Goal: Information Seeking & Learning: Learn about a topic

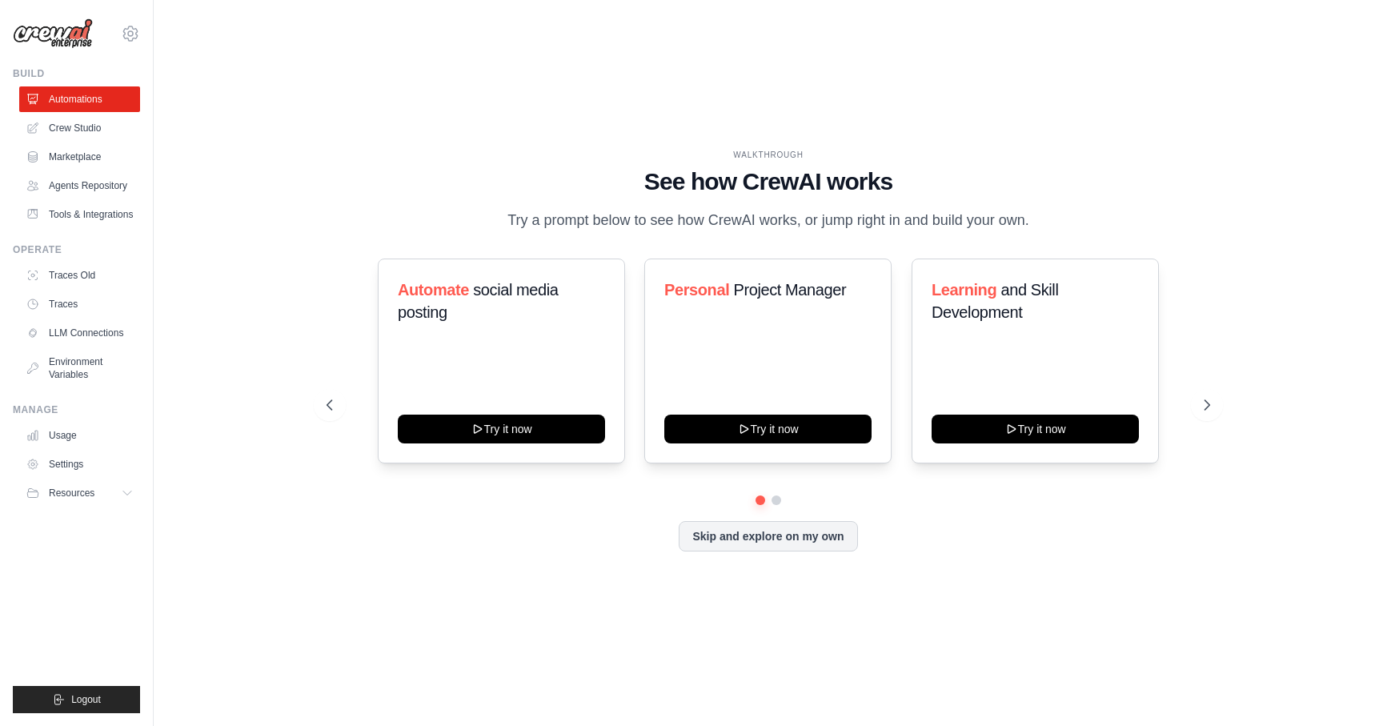
drag, startPoint x: 679, startPoint y: 223, endPoint x: 1080, endPoint y: 220, distance: 401.8
click at [1080, 220] on div "WALKTHROUGH See how [PERSON_NAME] works Try a prompt below to see how [PERSON_N…" at bounding box center [769, 190] width 884 height 83
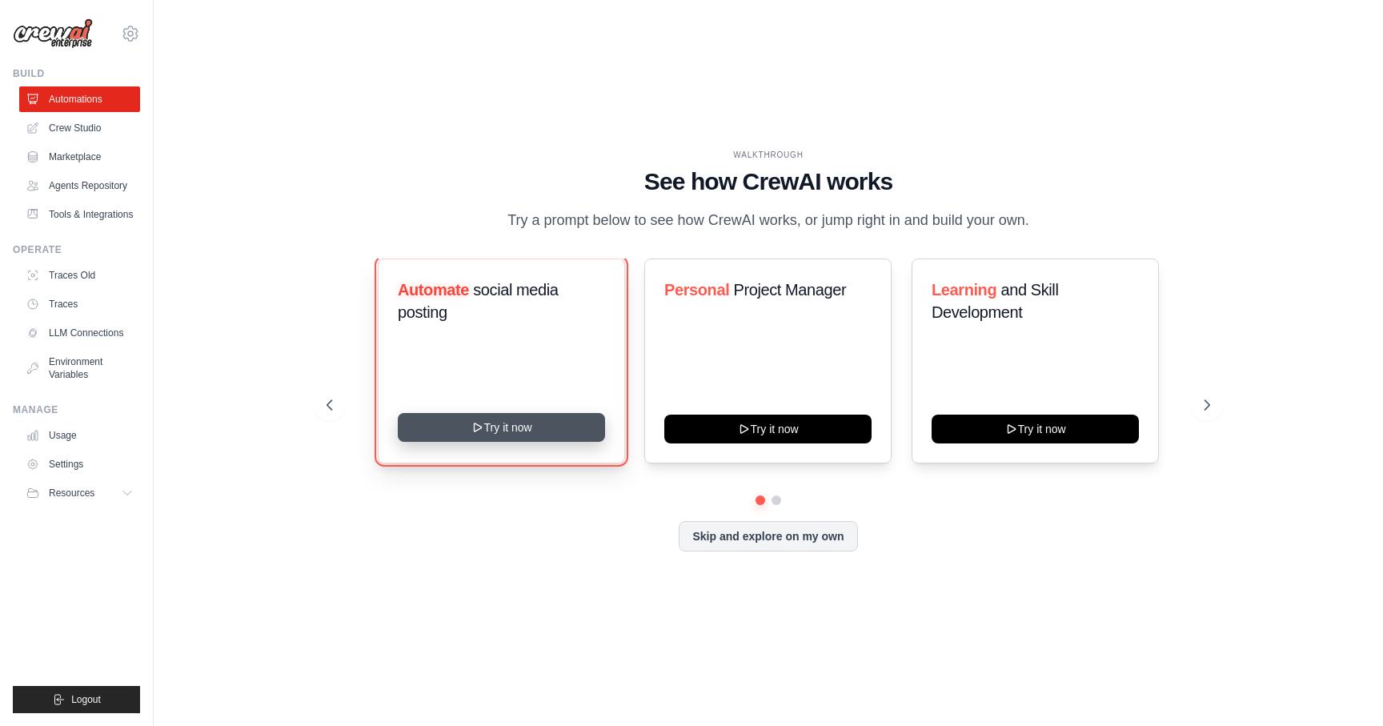
click at [508, 431] on button "Try it now" at bounding box center [501, 427] width 207 height 29
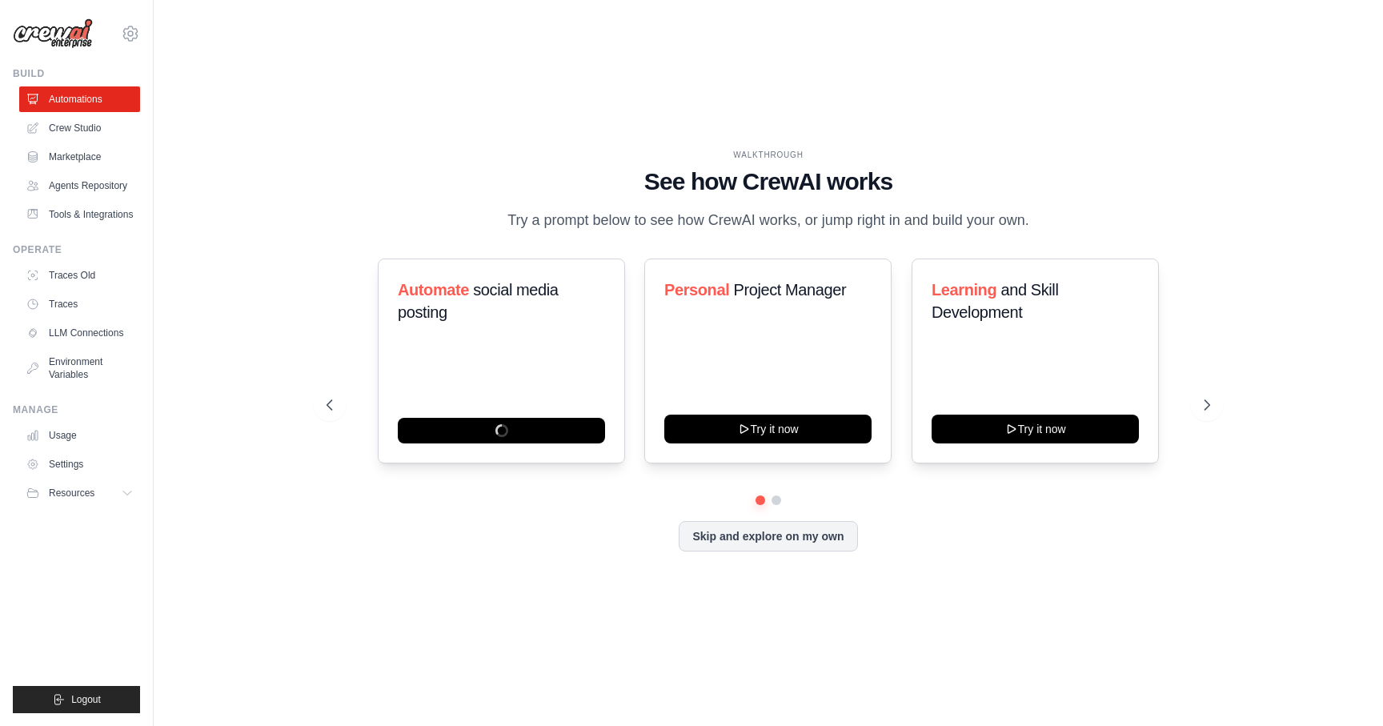
click at [71, 34] on img at bounding box center [53, 33] width 80 height 30
click at [94, 124] on link "Crew Studio" at bounding box center [81, 128] width 121 height 26
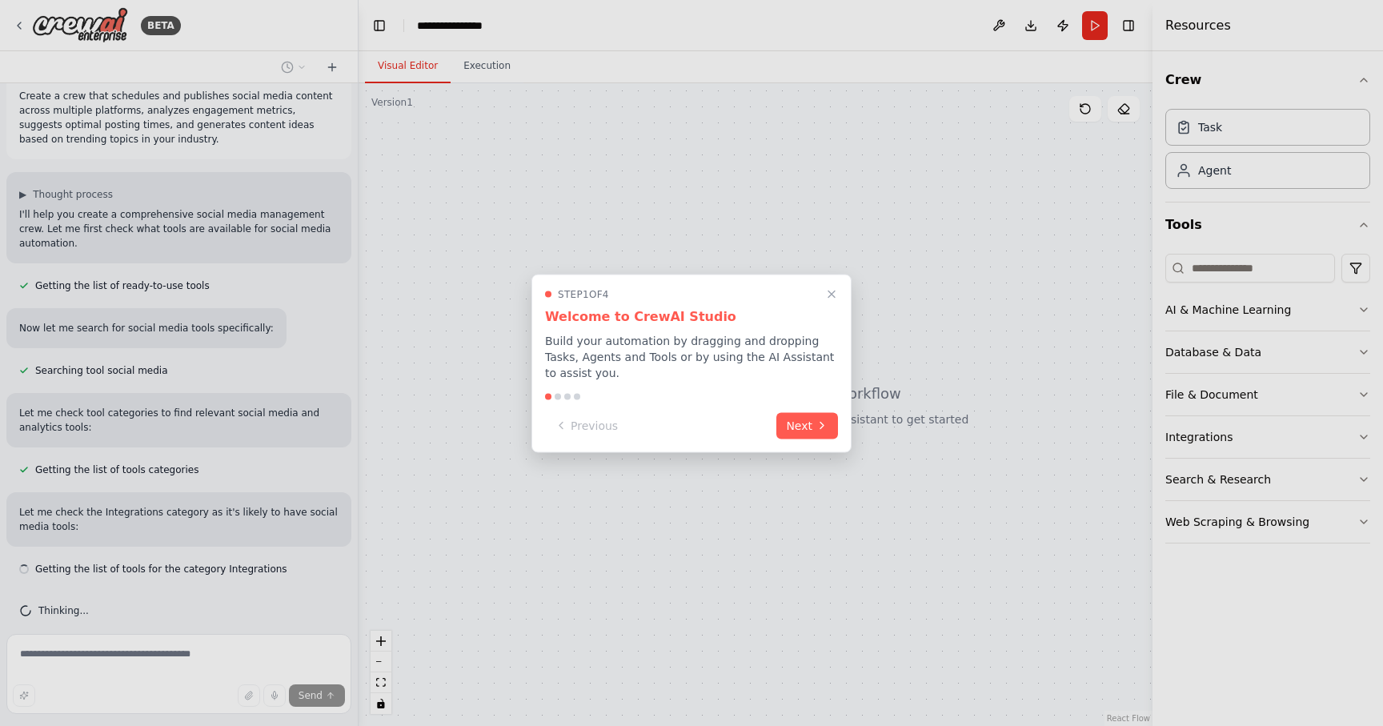
scroll to position [34, 0]
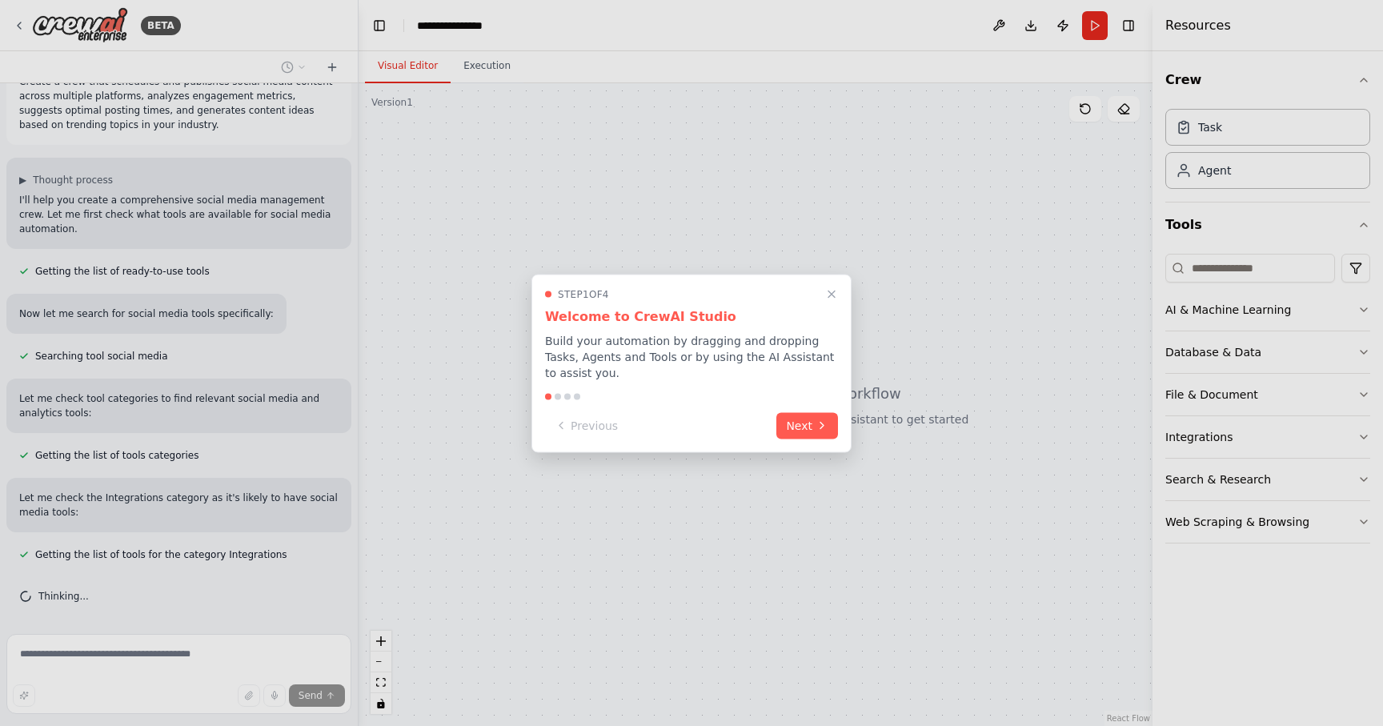
click at [1239, 312] on div at bounding box center [691, 363] width 1383 height 726
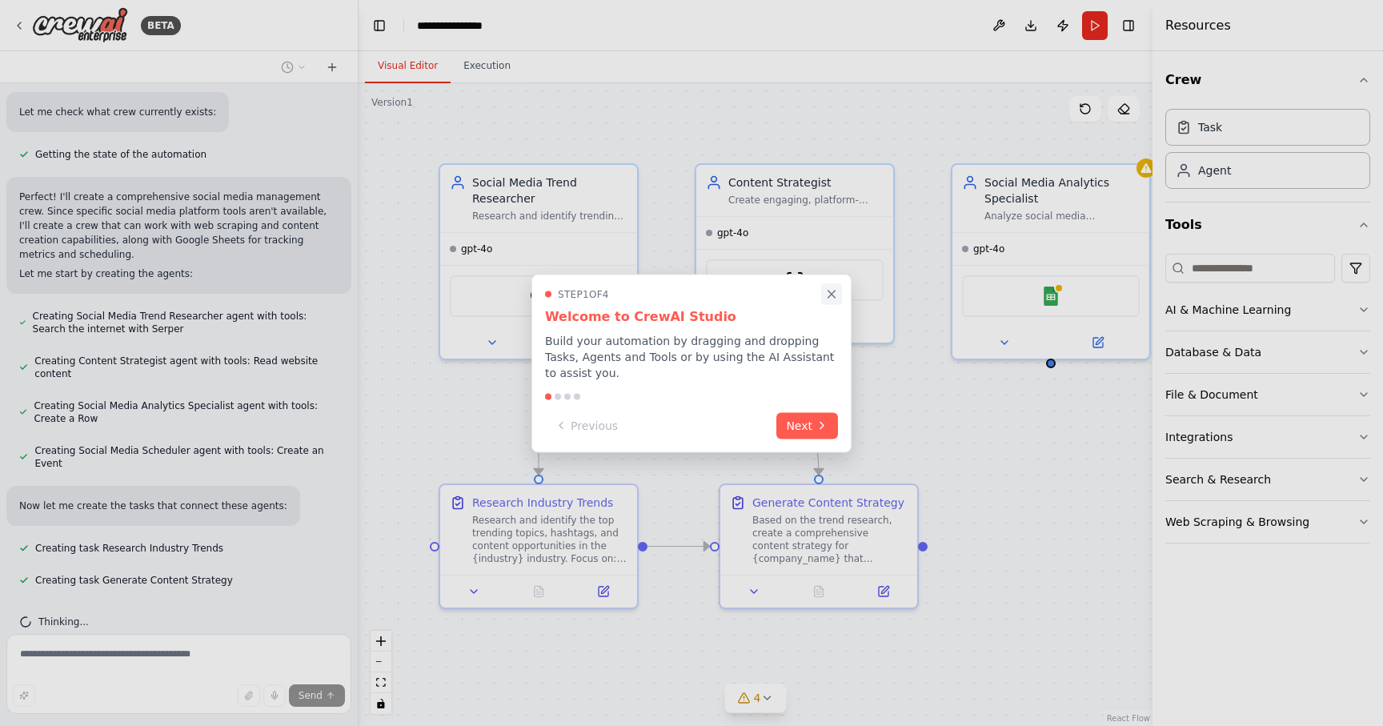
scroll to position [779, 0]
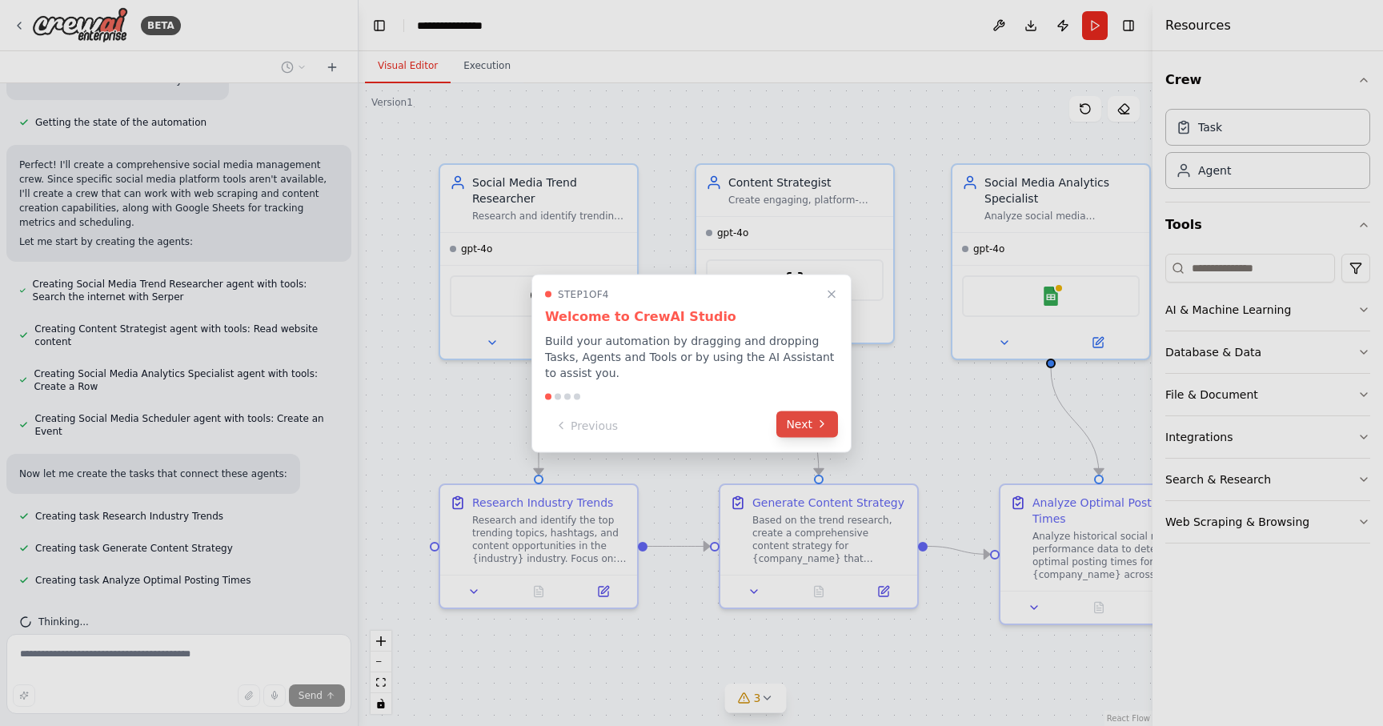
click at [796, 427] on button "Next" at bounding box center [807, 424] width 62 height 26
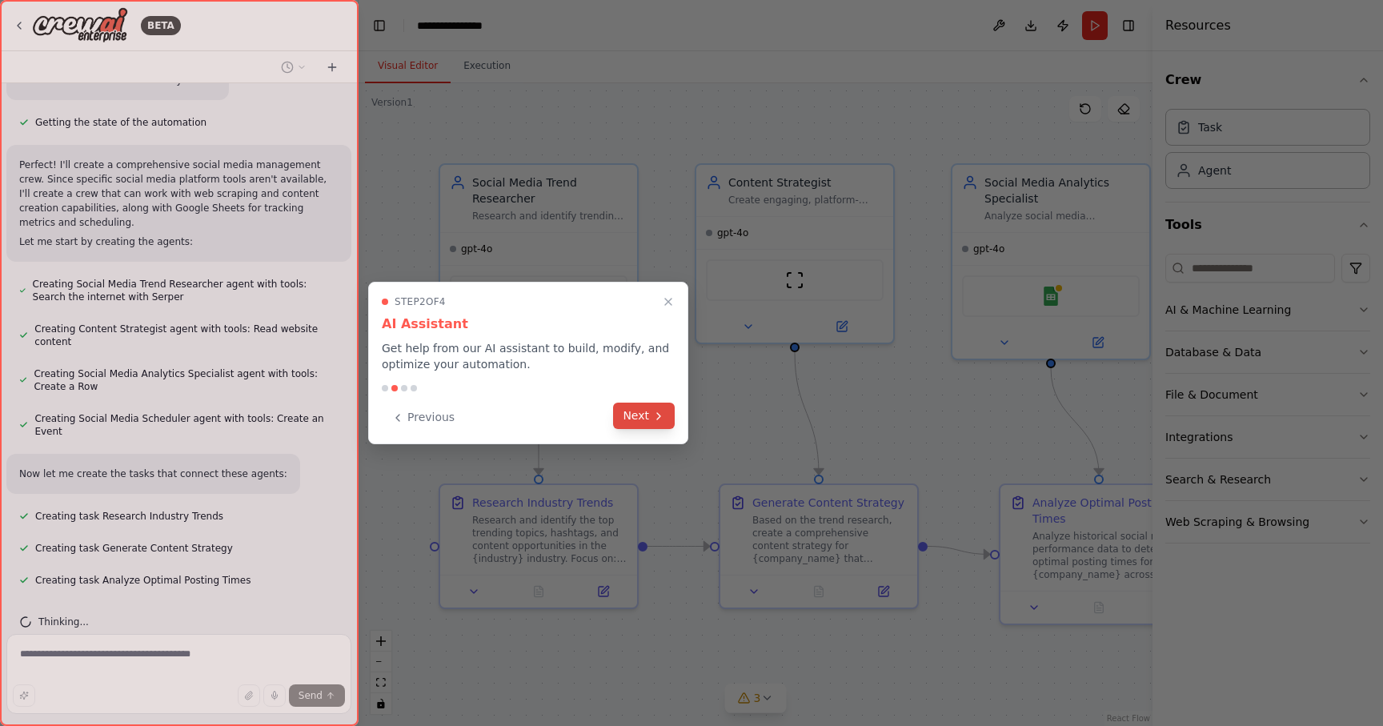
click at [644, 424] on button "Next" at bounding box center [644, 416] width 62 height 26
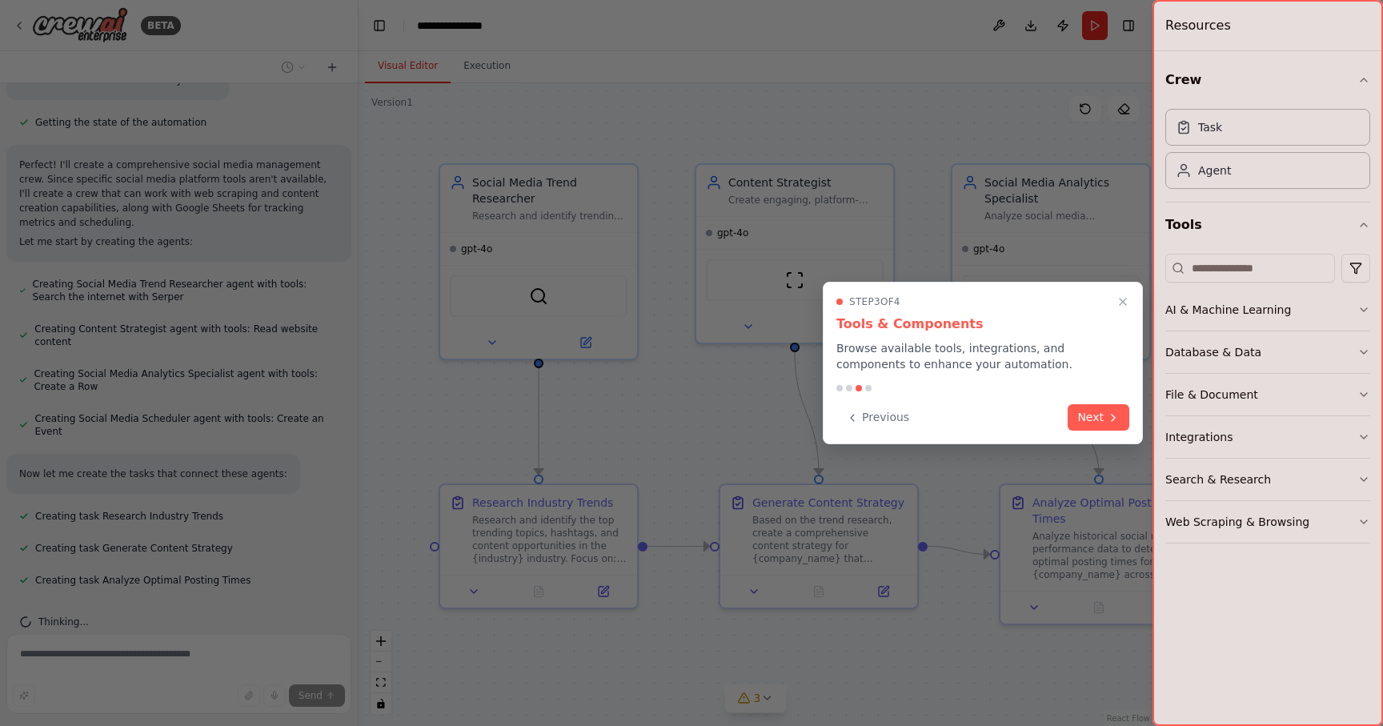
scroll to position [811, 0]
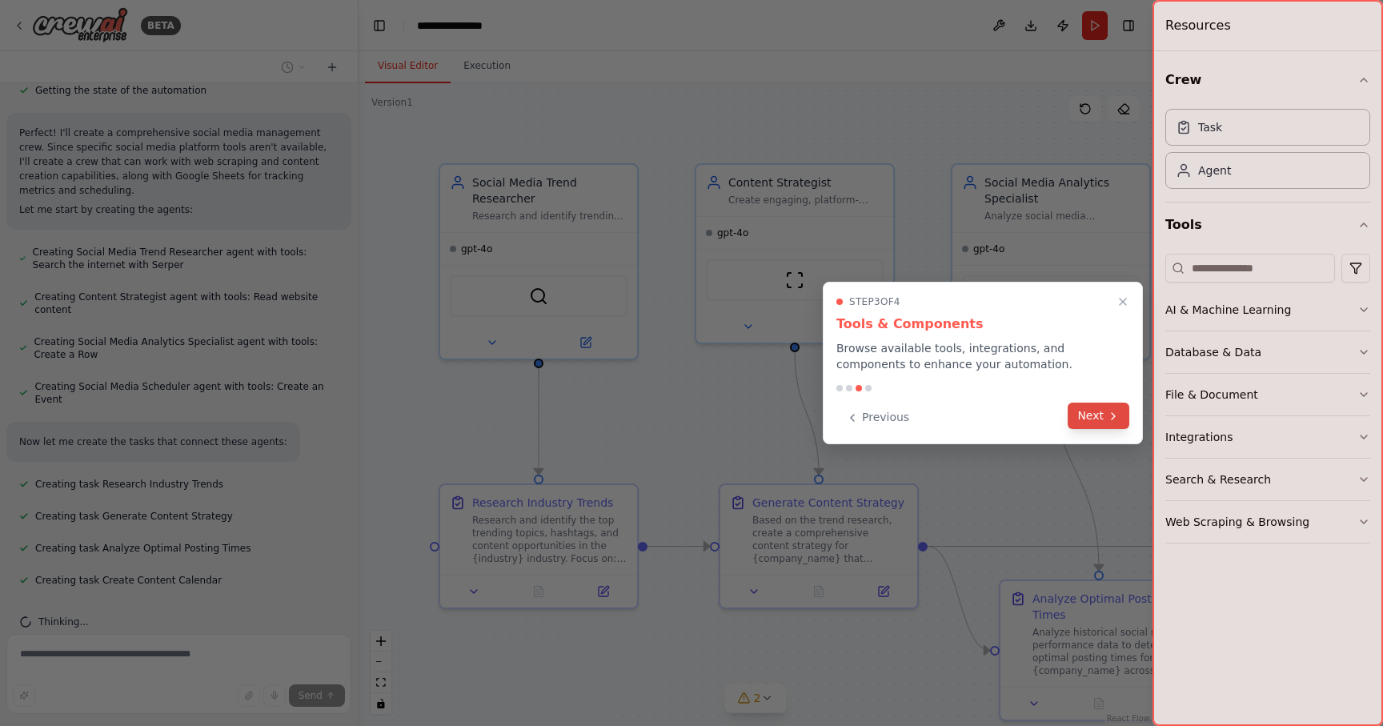
click at [1097, 412] on button "Next" at bounding box center [1099, 416] width 62 height 26
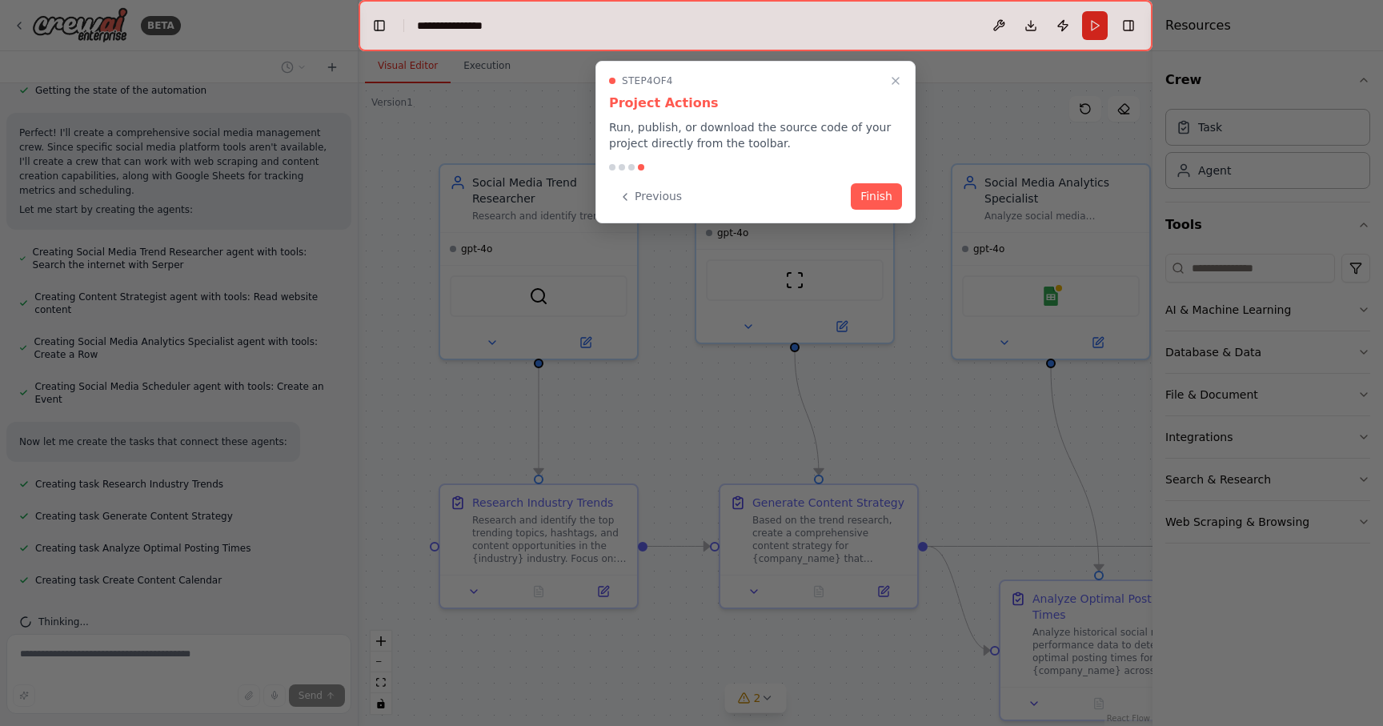
scroll to position [896, 0]
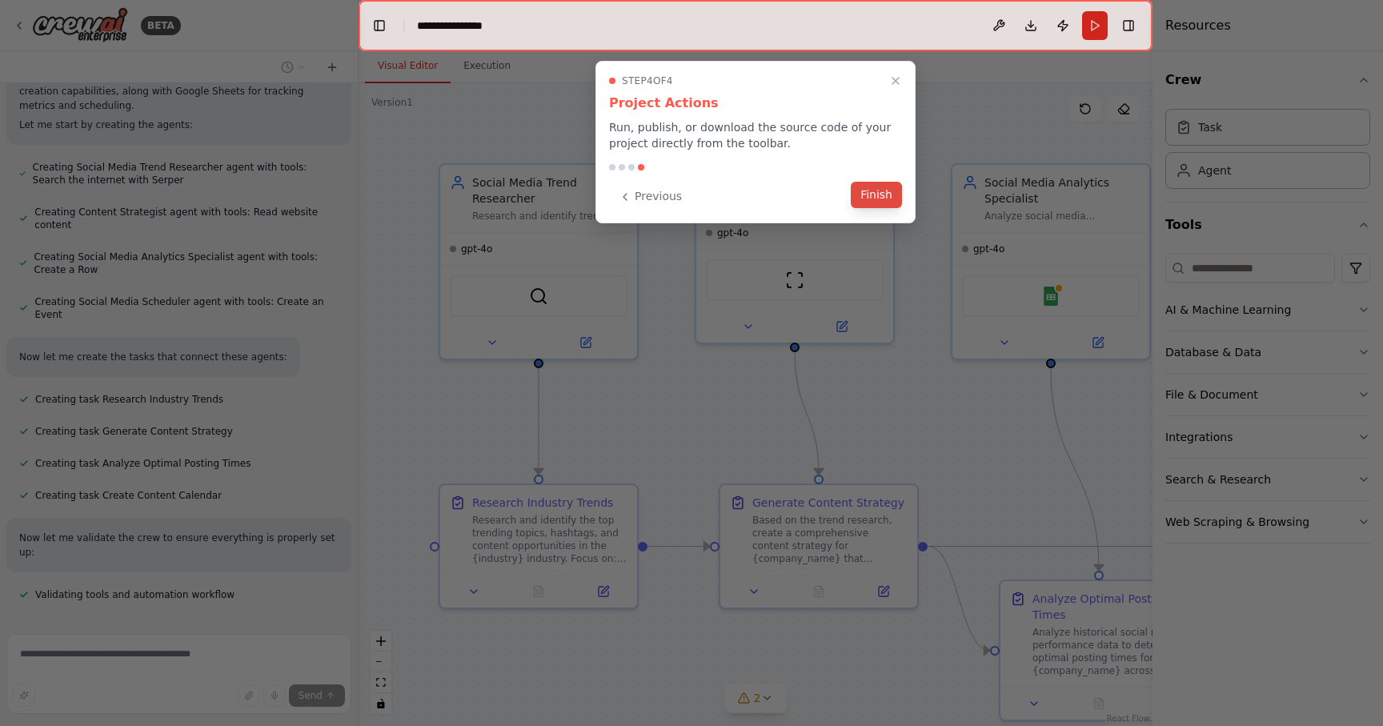
click at [890, 197] on button "Finish" at bounding box center [876, 195] width 51 height 26
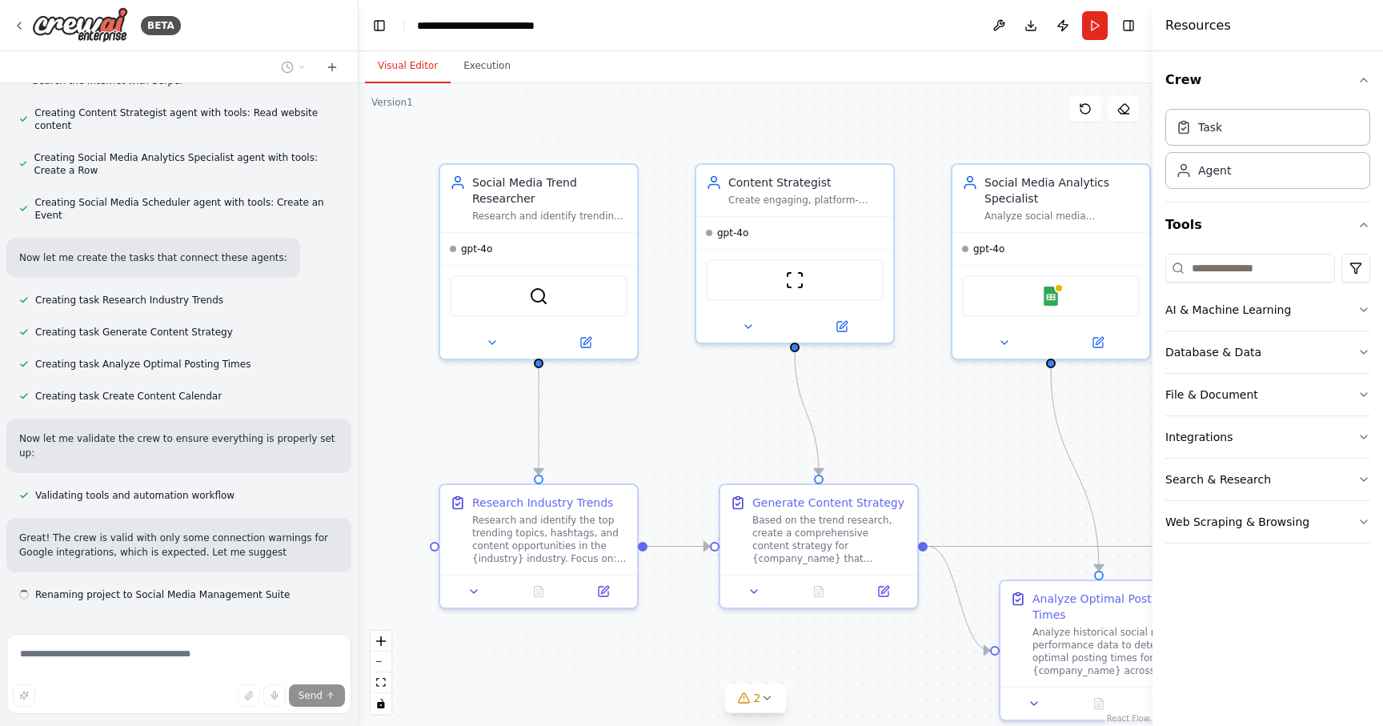
scroll to position [1009, 0]
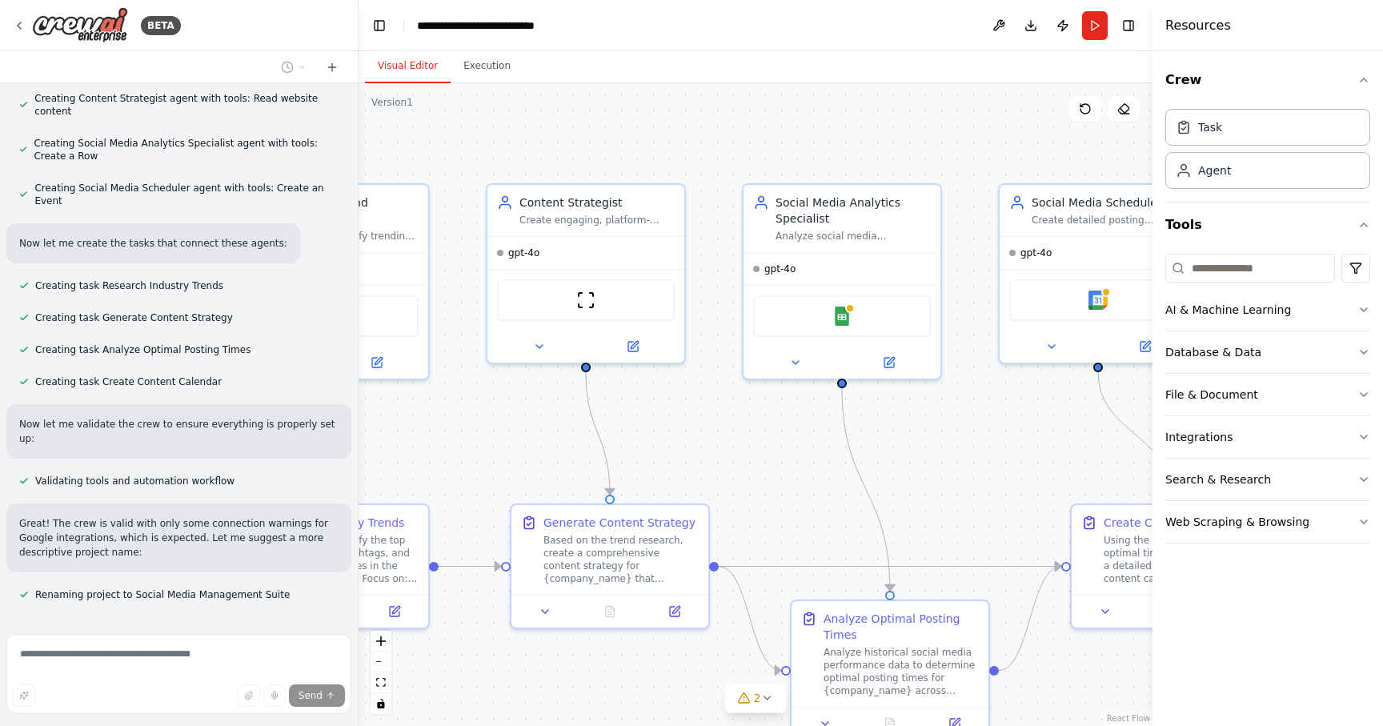
drag, startPoint x: 1020, startPoint y: 447, endPoint x: 811, endPoint y: 467, distance: 209.8
click at [811, 467] on div ".deletable-edge-delete-btn { width: 20px; height: 20px; border: 0px solid #ffff…" at bounding box center [756, 404] width 794 height 643
click at [1290, 359] on button "Database & Data" at bounding box center [1267, 352] width 205 height 42
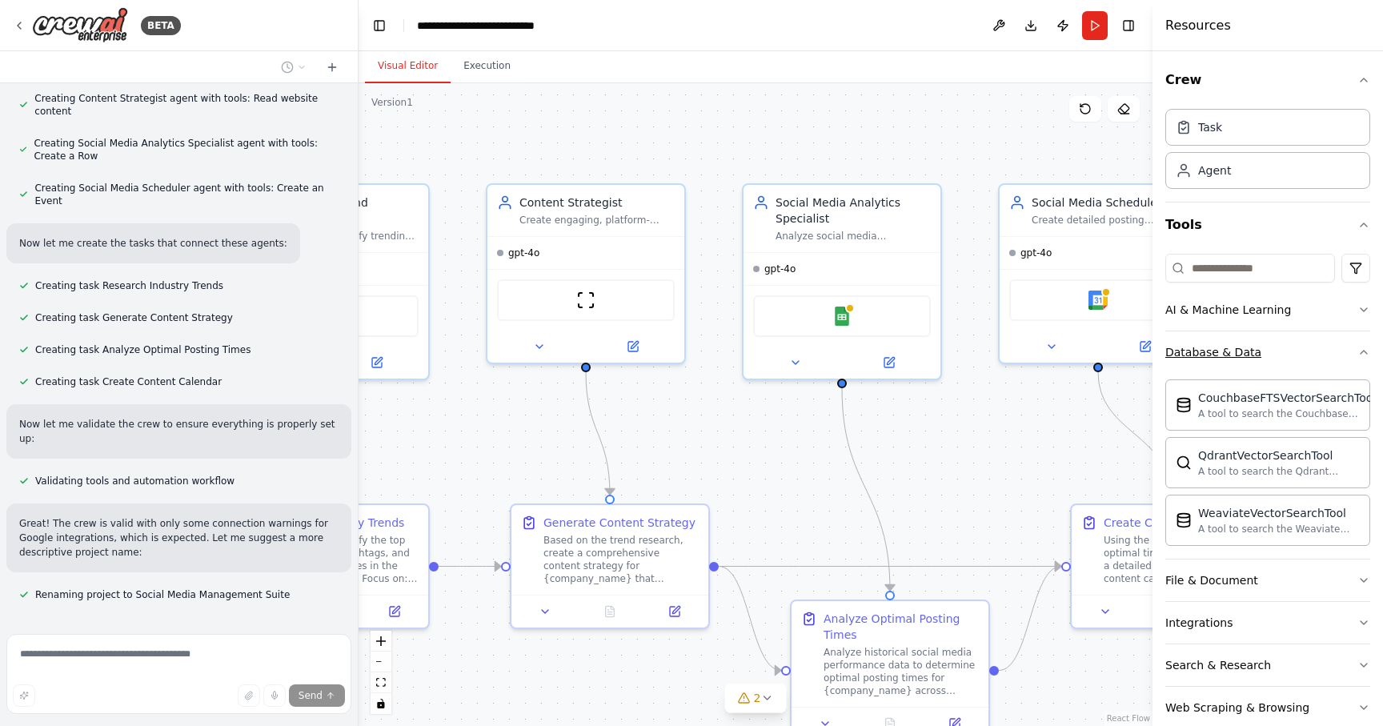
click at [1313, 355] on button "Database & Data" at bounding box center [1267, 352] width 205 height 42
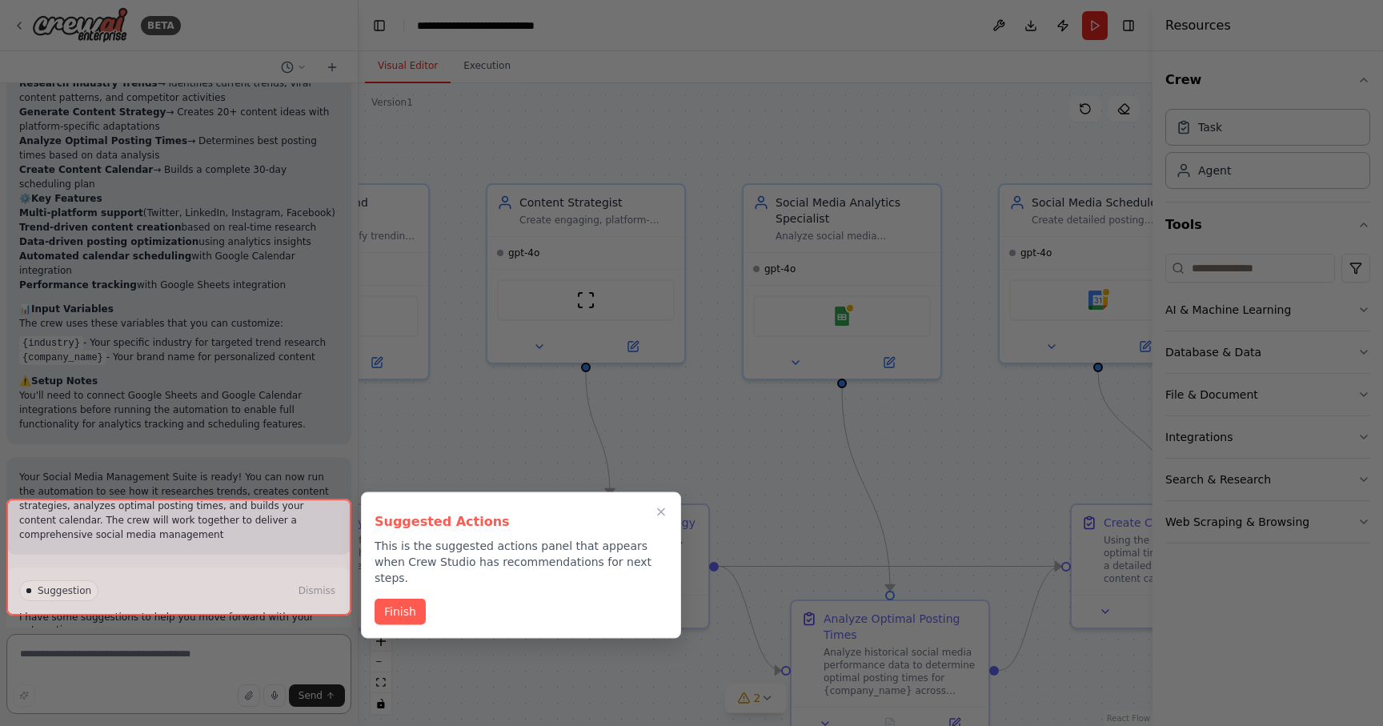
scroll to position [1789, 0]
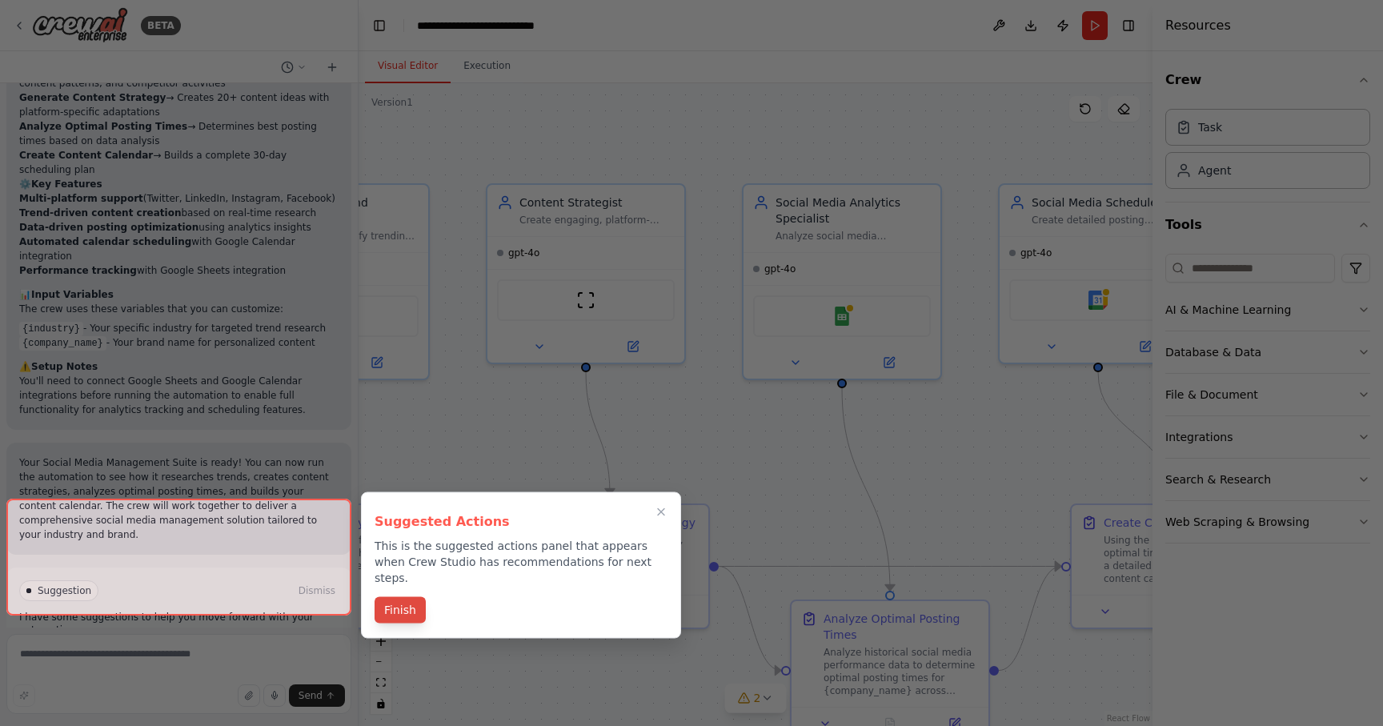
click at [403, 597] on button "Finish" at bounding box center [400, 610] width 51 height 26
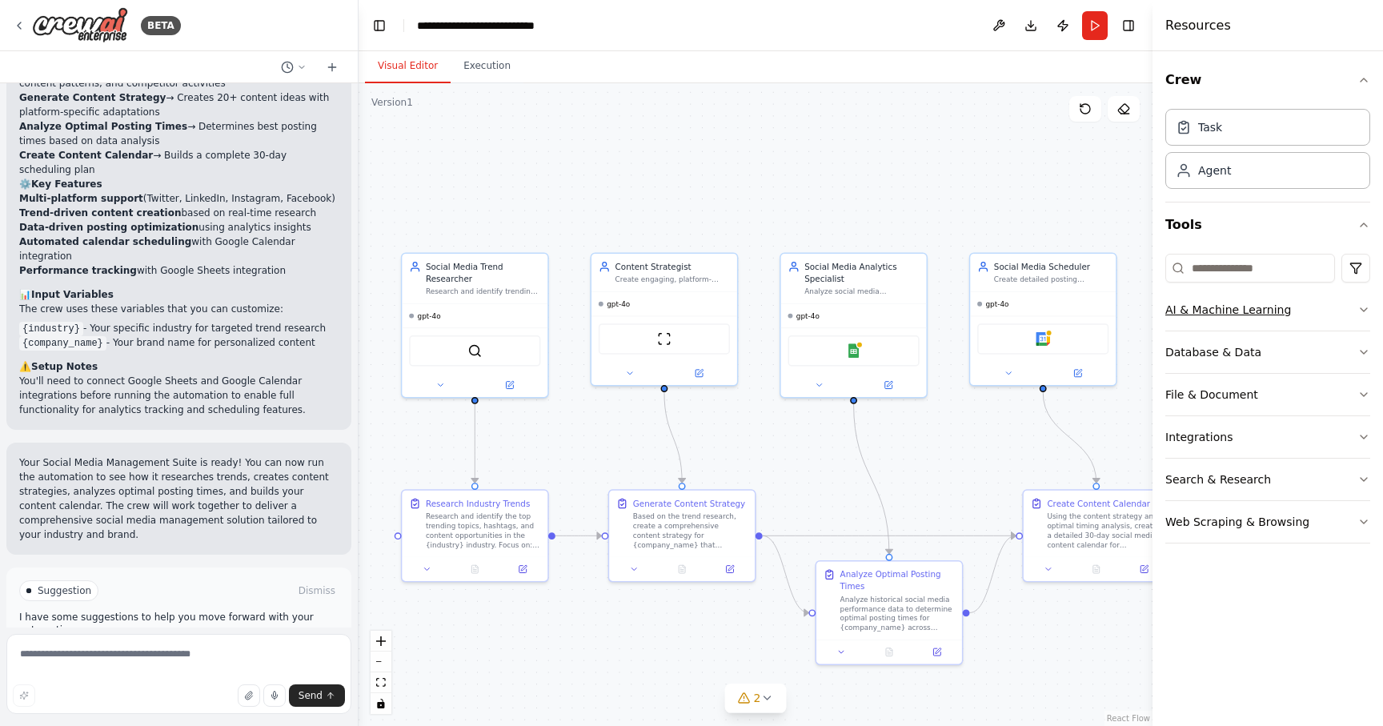
click at [1349, 306] on button "AI & Machine Learning" at bounding box center [1267, 310] width 205 height 42
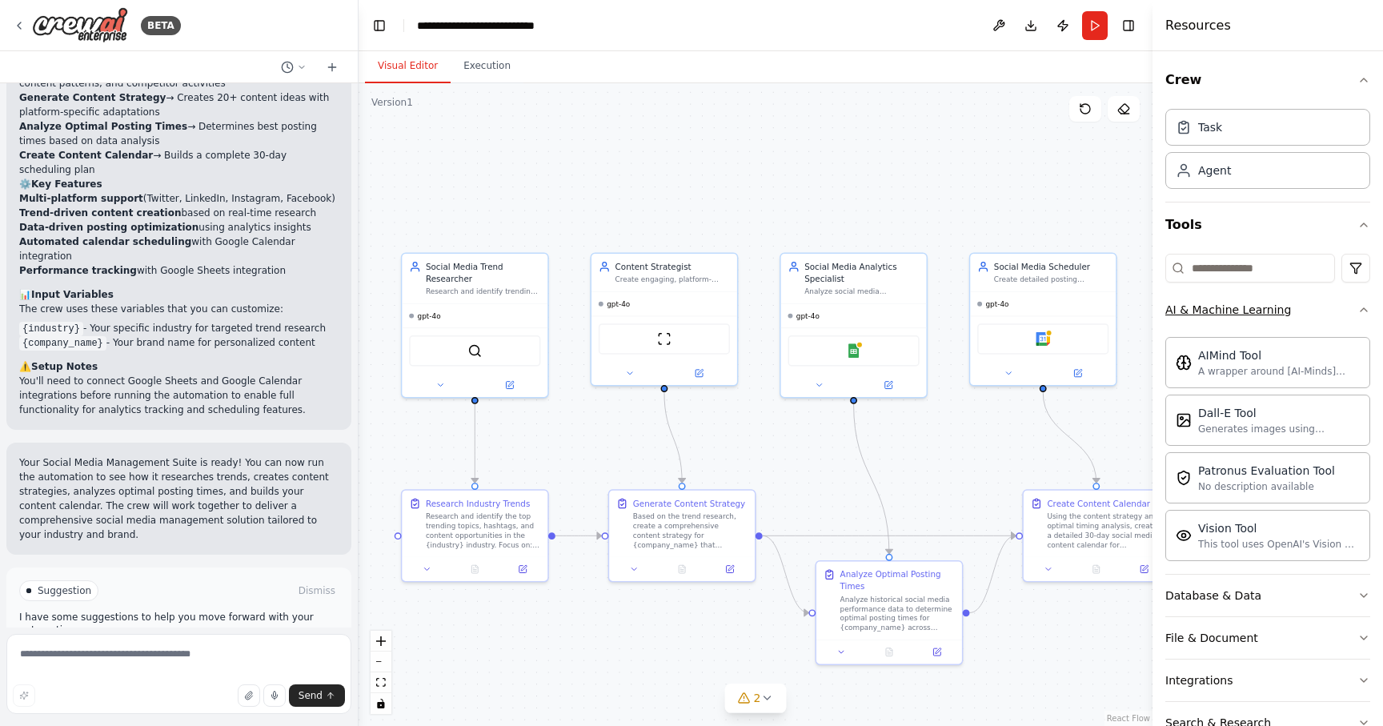
click at [1349, 306] on button "AI & Machine Learning" at bounding box center [1267, 310] width 205 height 42
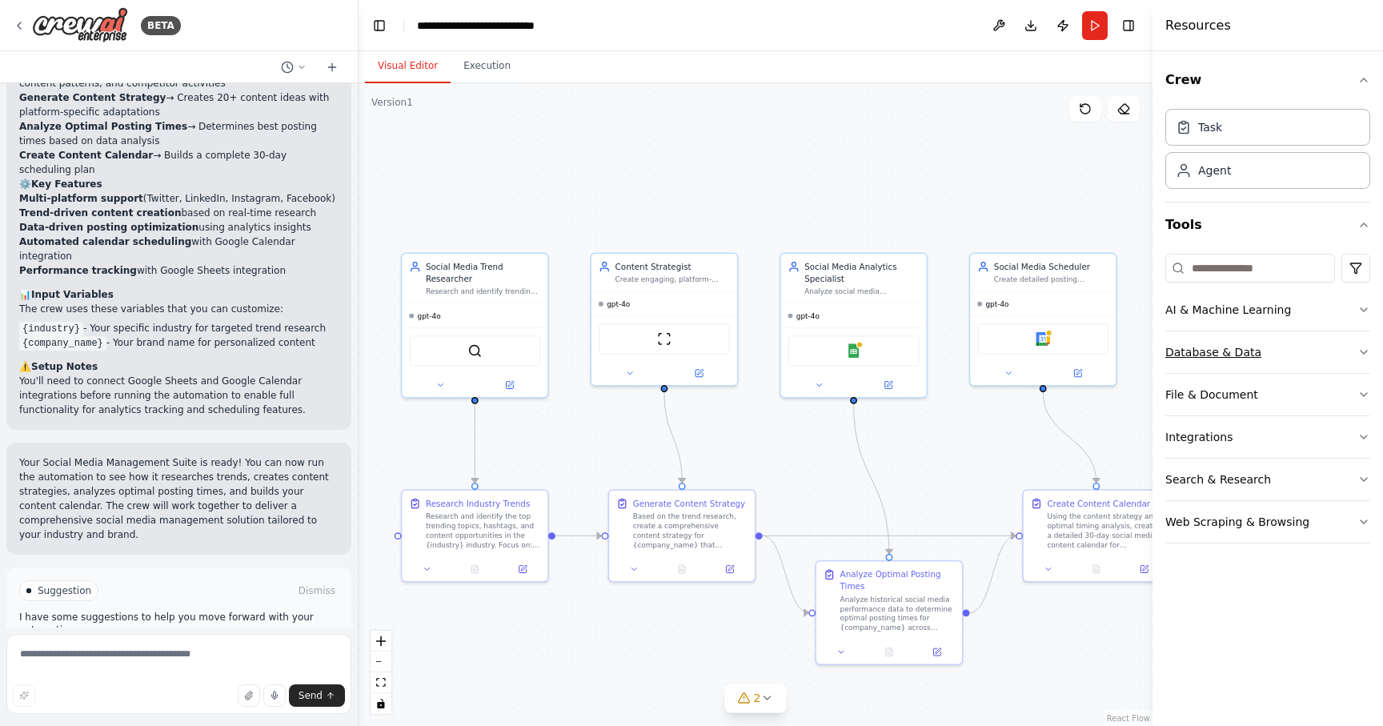
click at [1337, 353] on button "Database & Data" at bounding box center [1267, 352] width 205 height 42
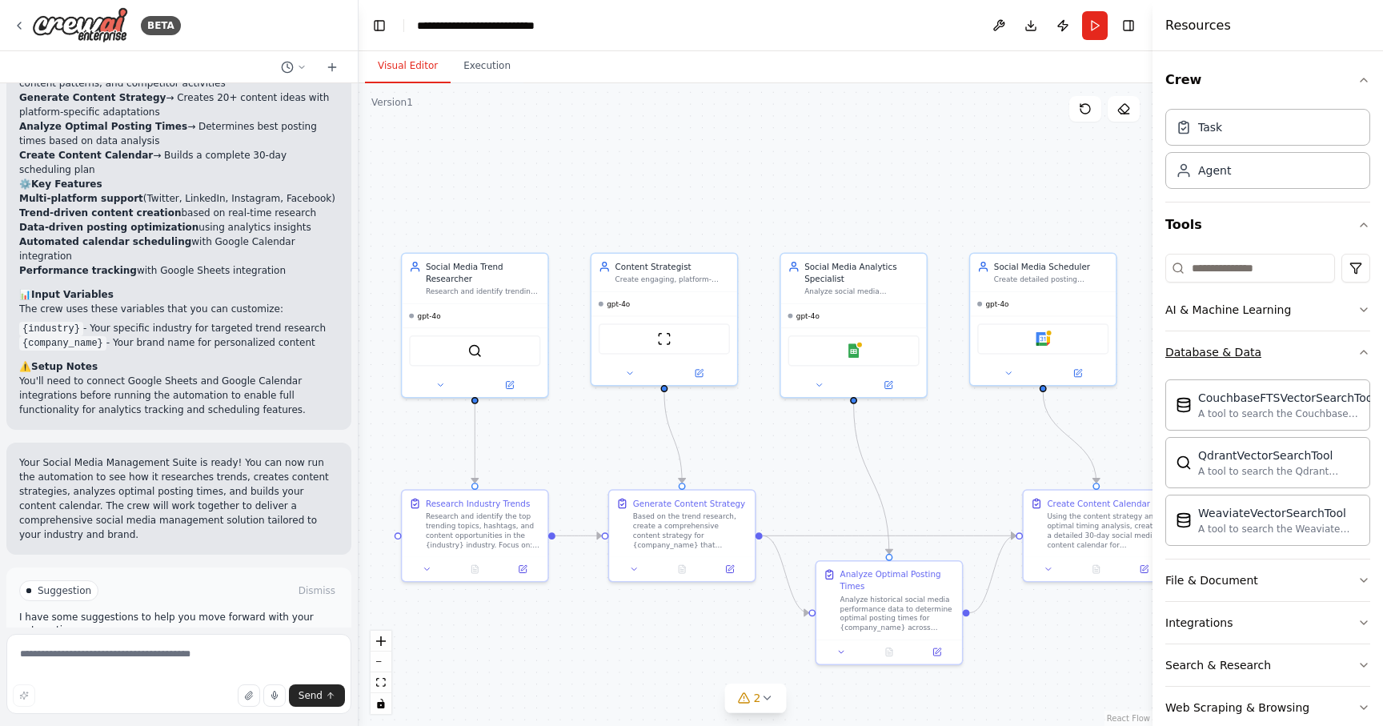
click at [1337, 353] on button "Database & Data" at bounding box center [1267, 352] width 205 height 42
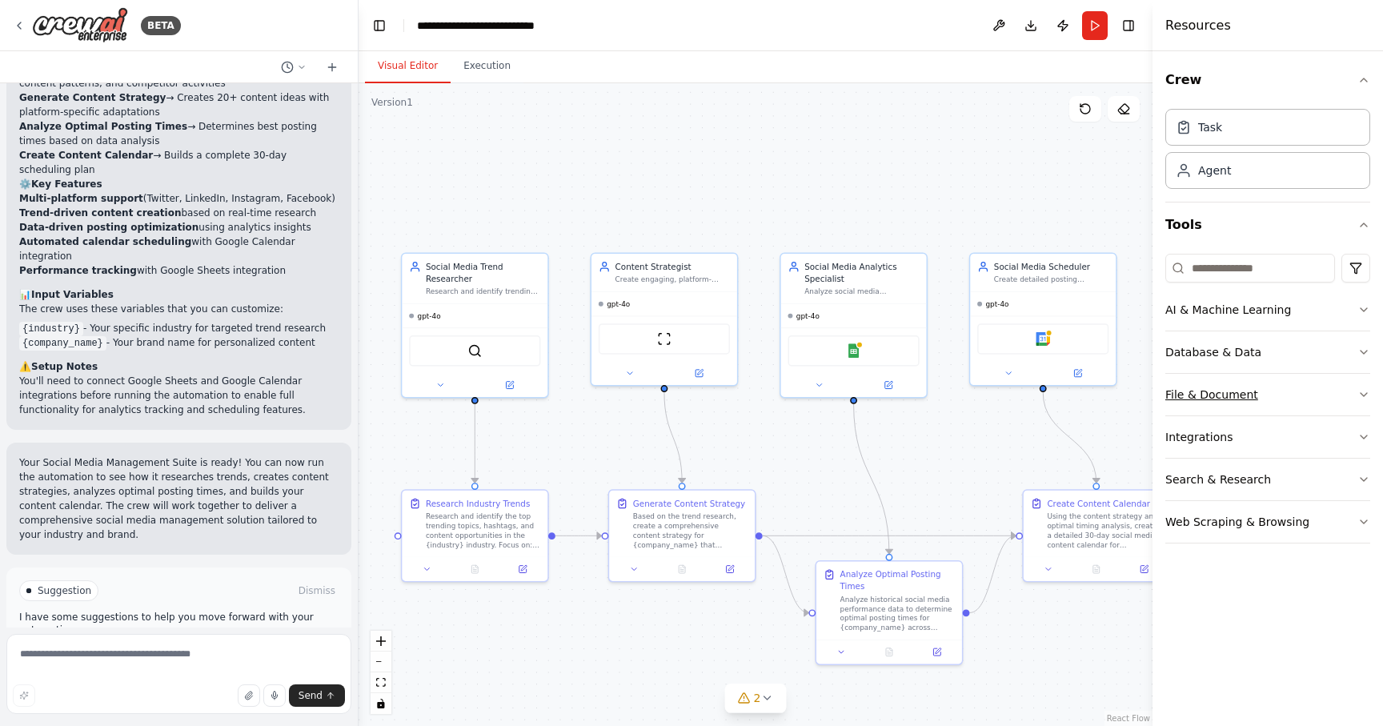
click at [1338, 388] on button "File & Document" at bounding box center [1267, 395] width 205 height 42
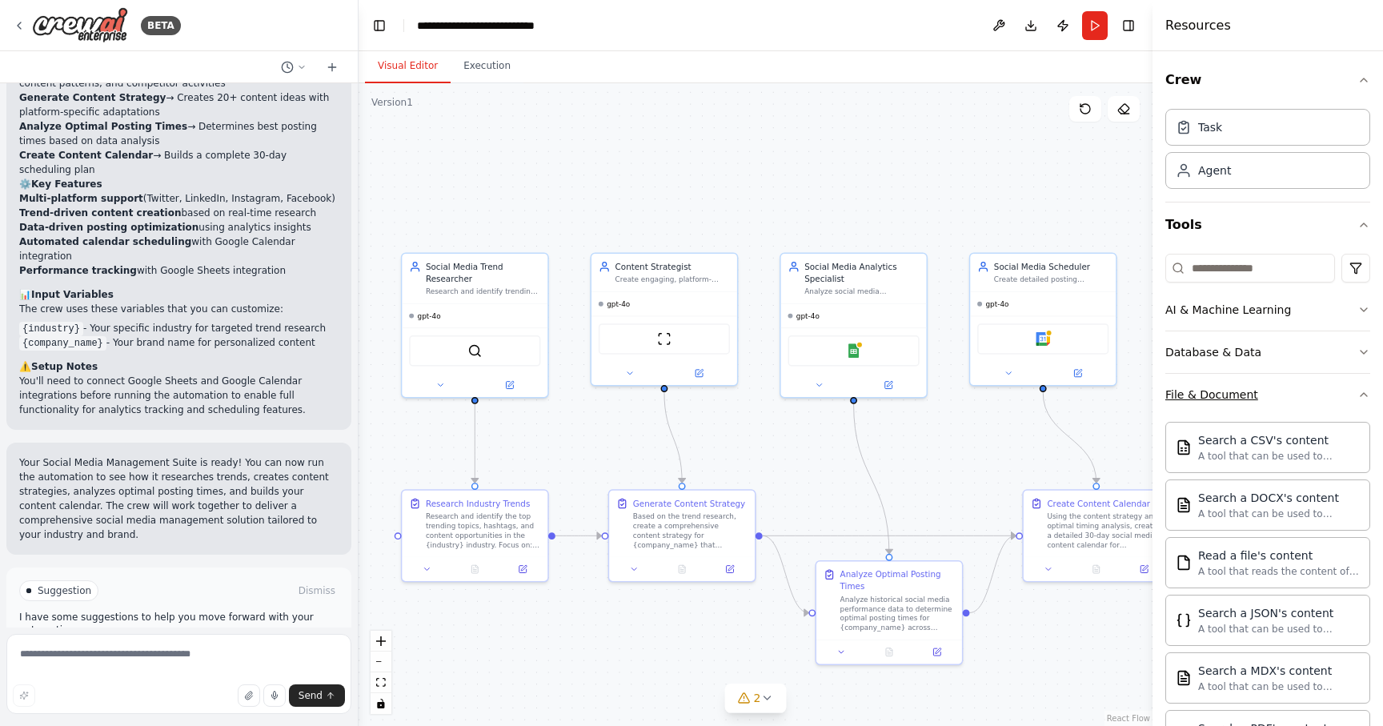
click at [1338, 388] on button "File & Document" at bounding box center [1267, 395] width 205 height 42
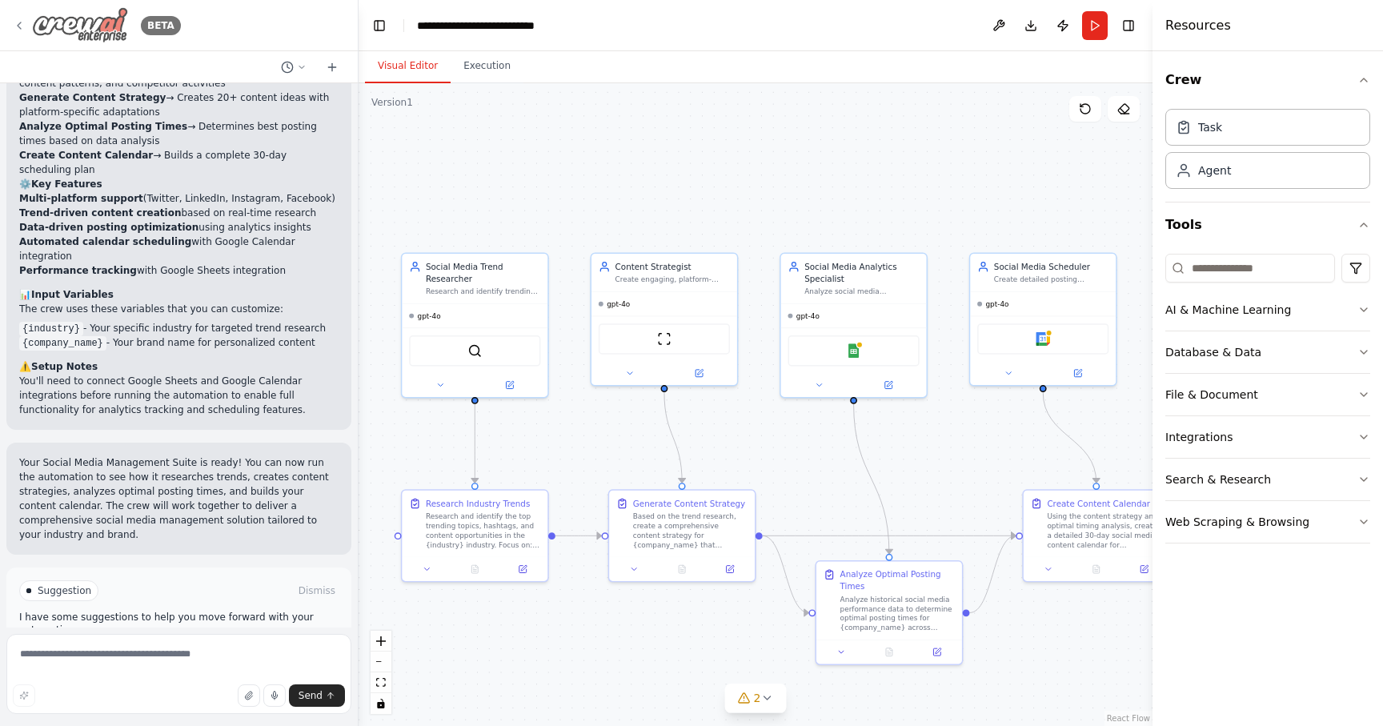
click at [82, 23] on img at bounding box center [80, 25] width 96 height 36
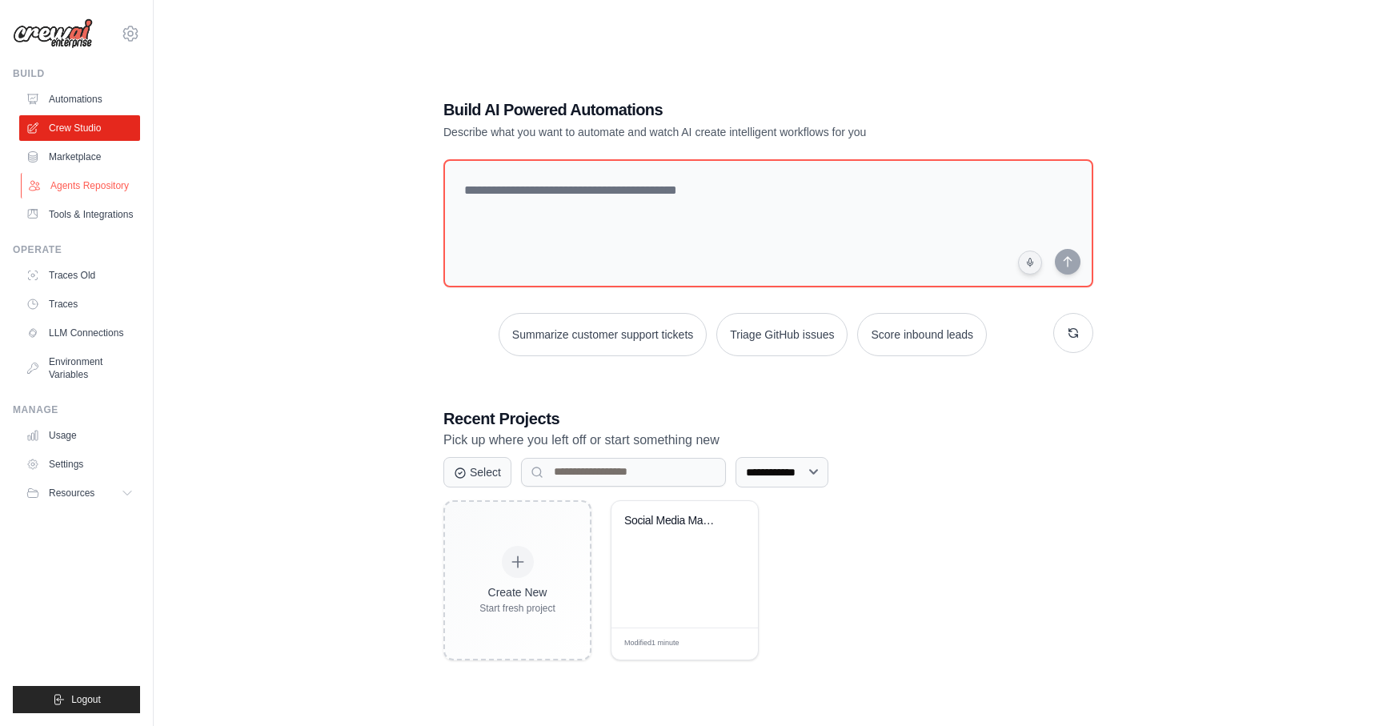
click at [83, 182] on link "Agents Repository" at bounding box center [81, 186] width 121 height 26
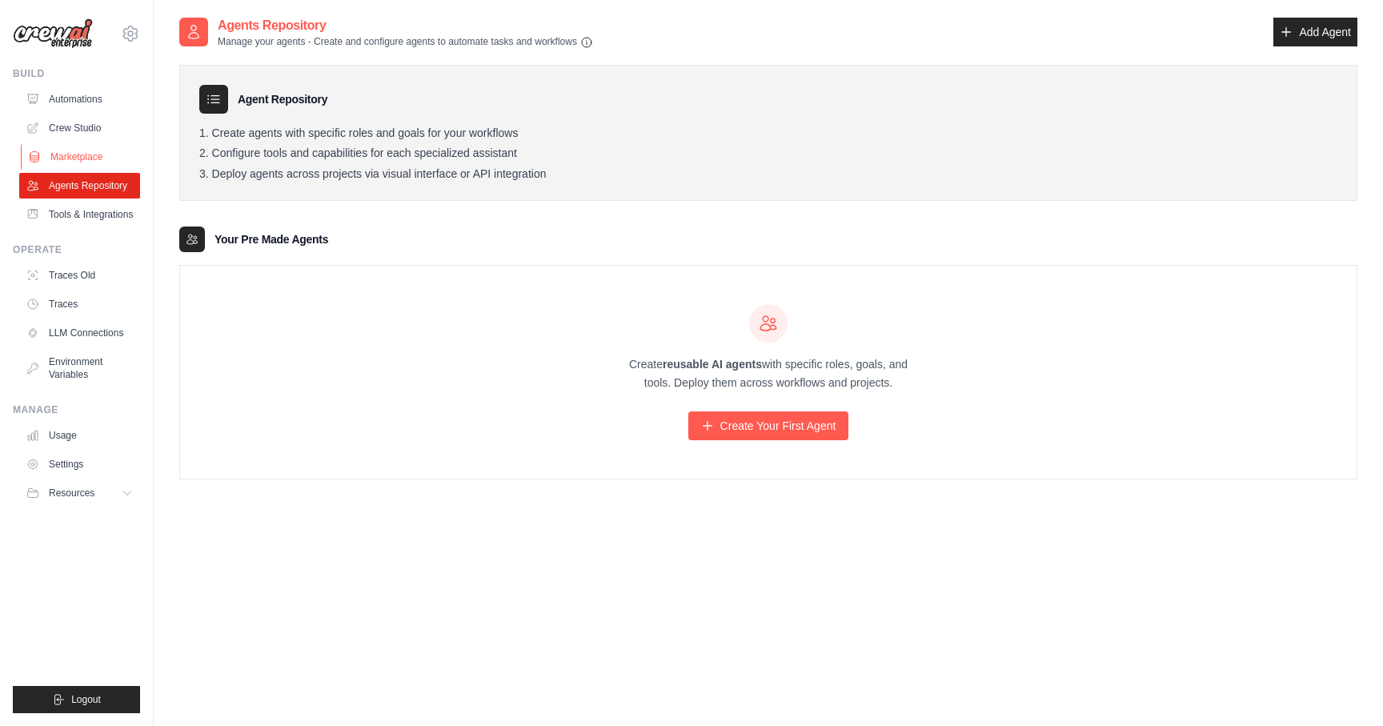
click at [74, 158] on link "Marketplace" at bounding box center [81, 157] width 121 height 26
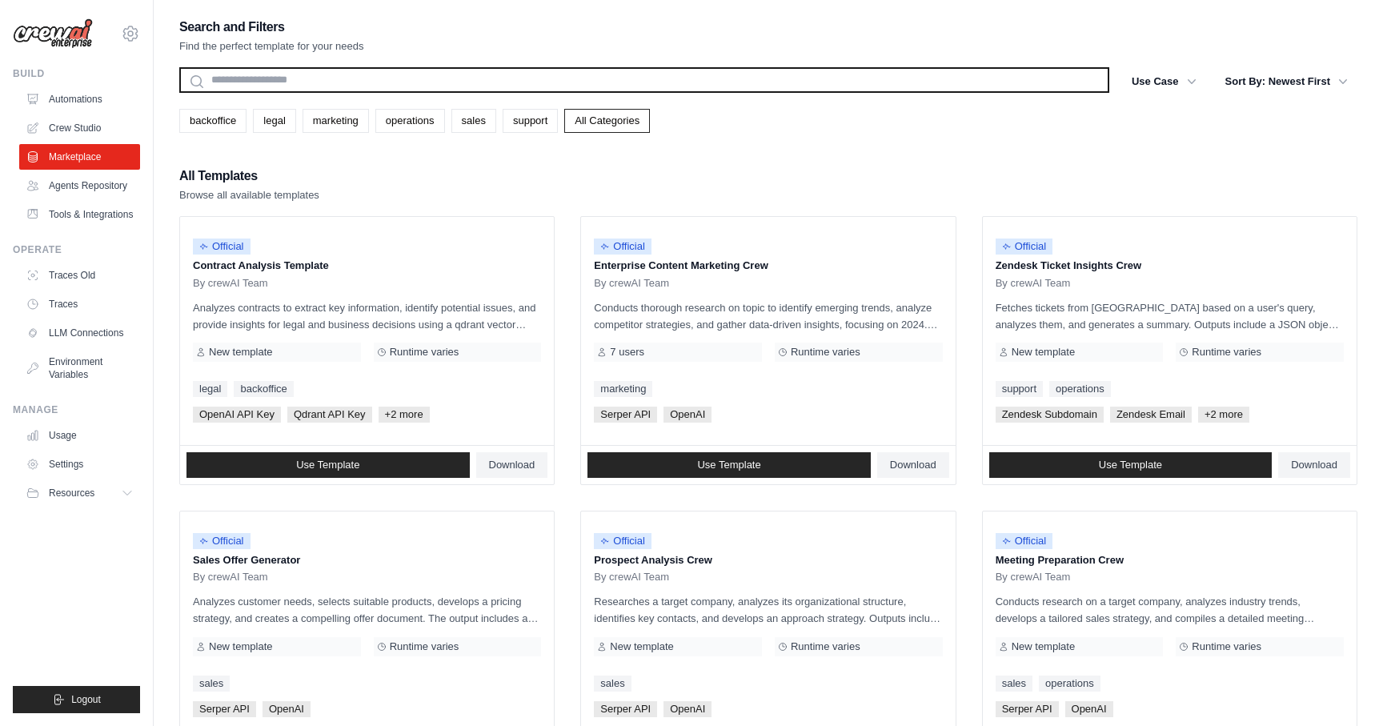
click at [291, 89] on input "text" at bounding box center [644, 80] width 930 height 26
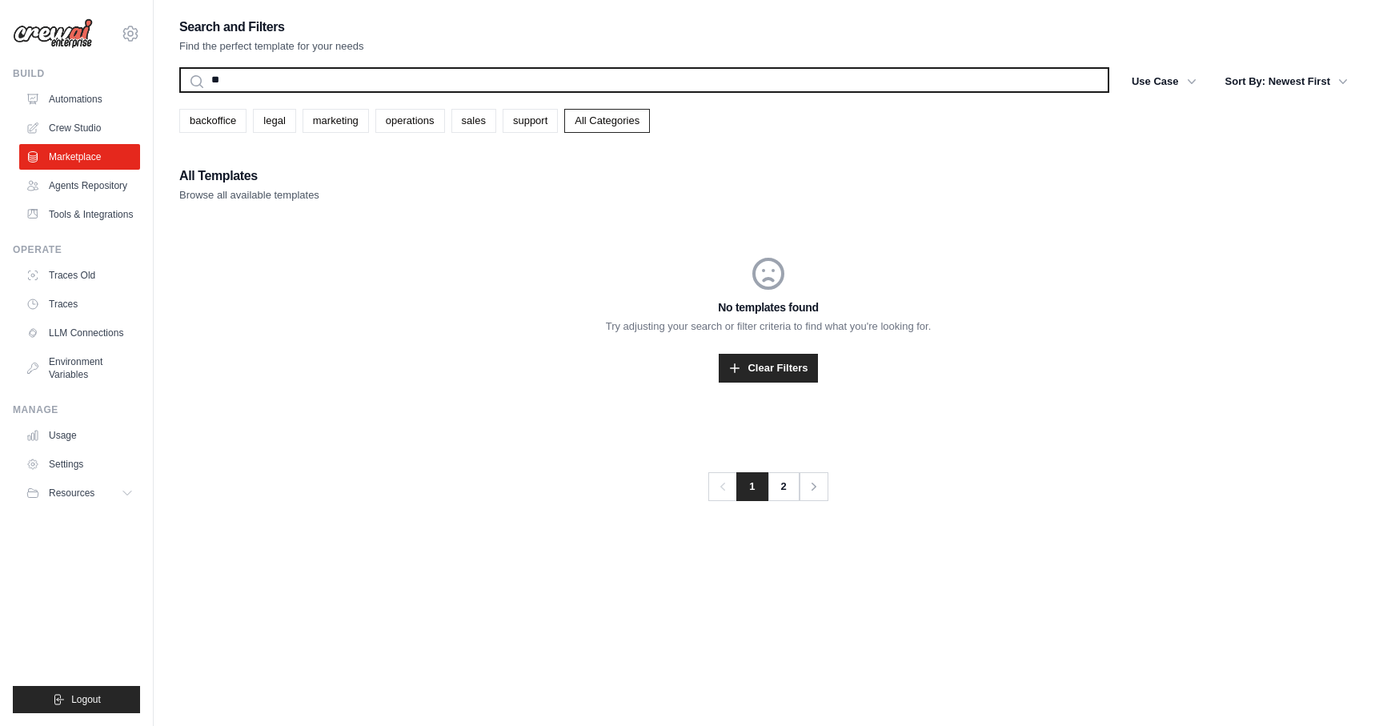
type input "*"
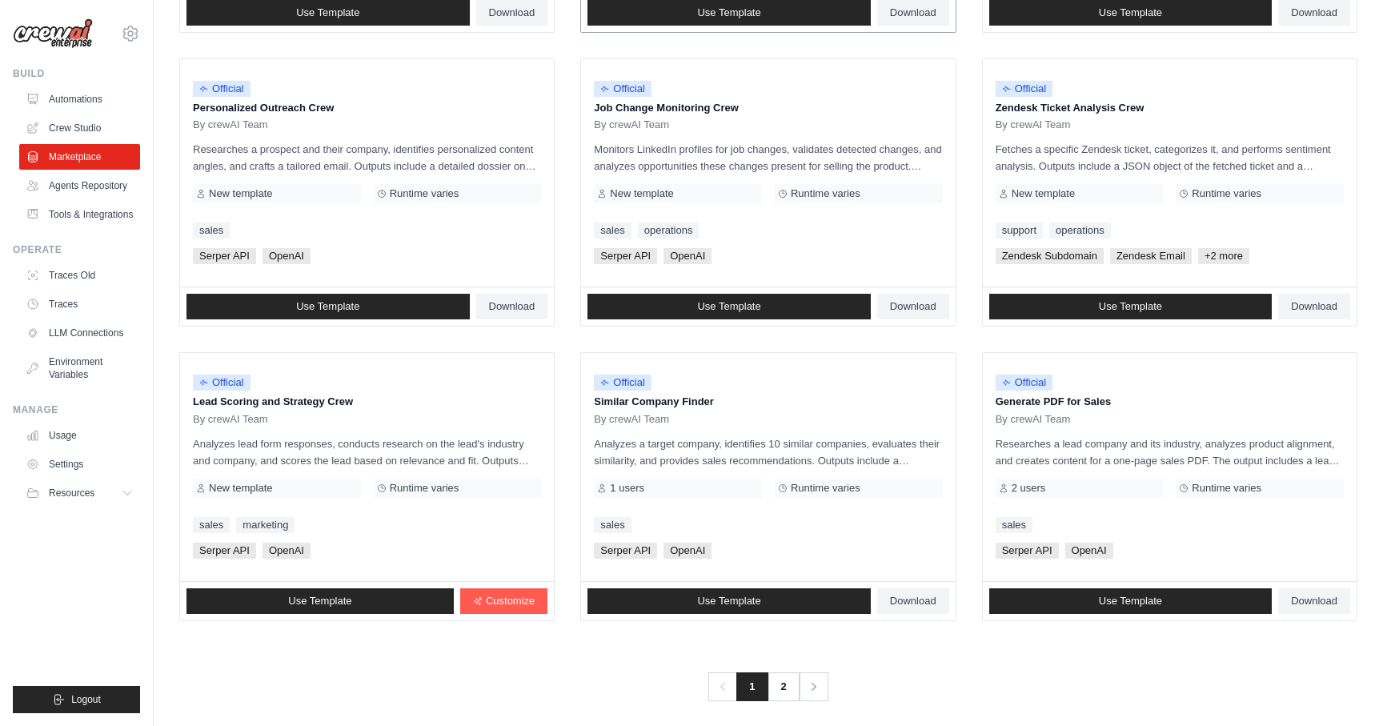
scroll to position [757, 0]
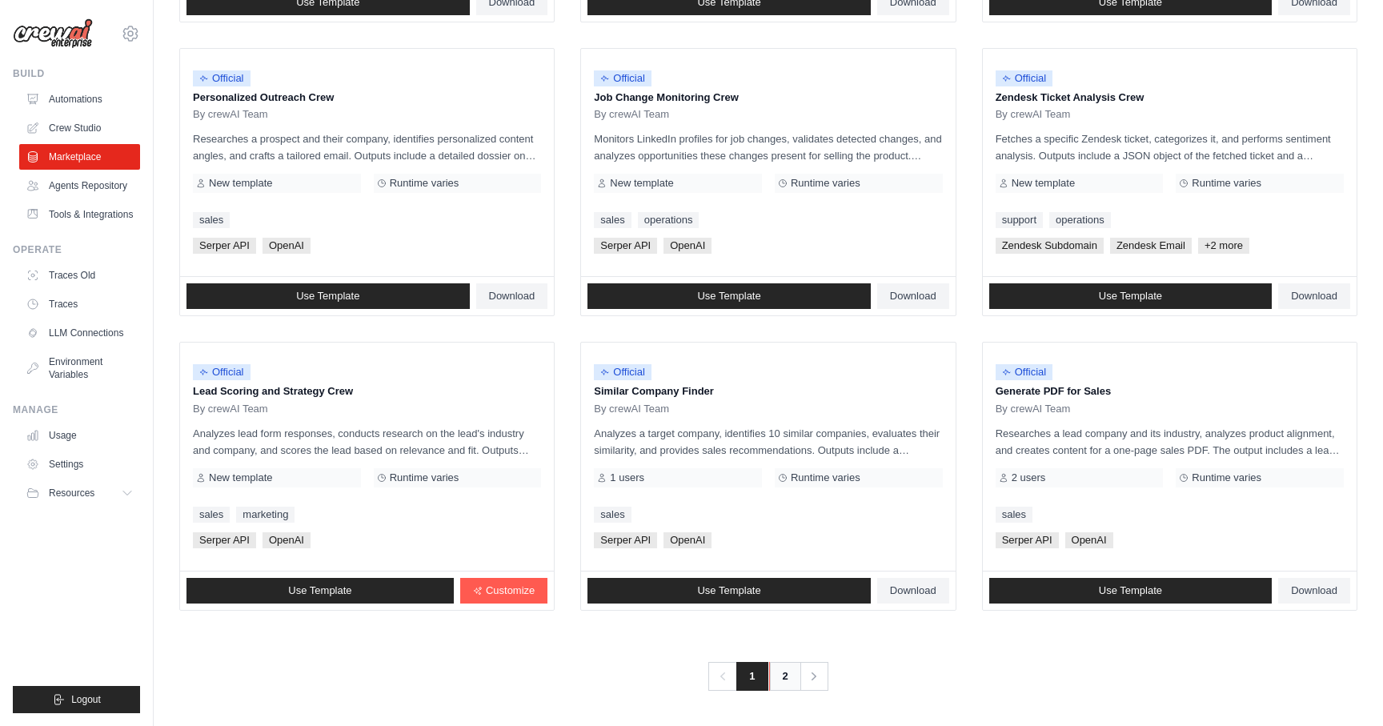
click at [783, 679] on link "2" at bounding box center [785, 676] width 32 height 29
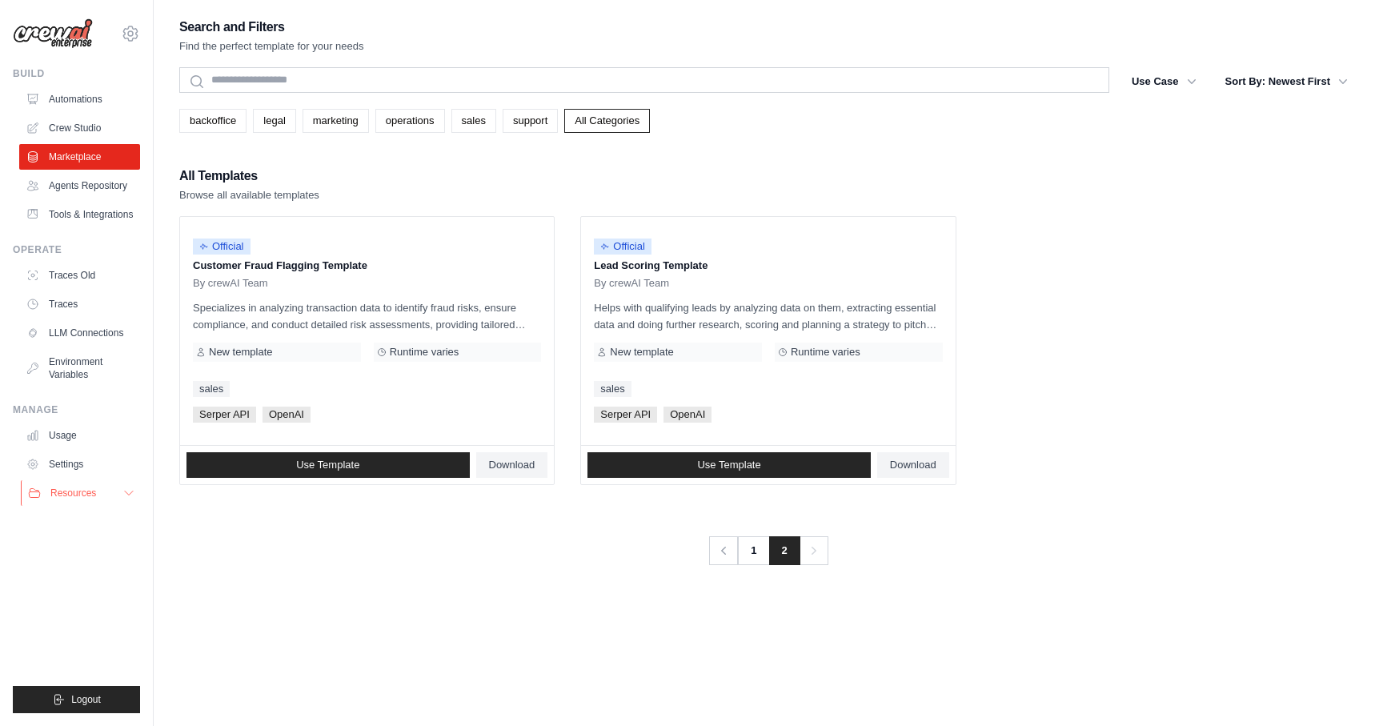
click at [83, 495] on span "Resources" at bounding box center [73, 493] width 46 height 13
click at [65, 576] on span "Blog" at bounding box center [66, 571] width 19 height 13
